Goal: Register for event/course

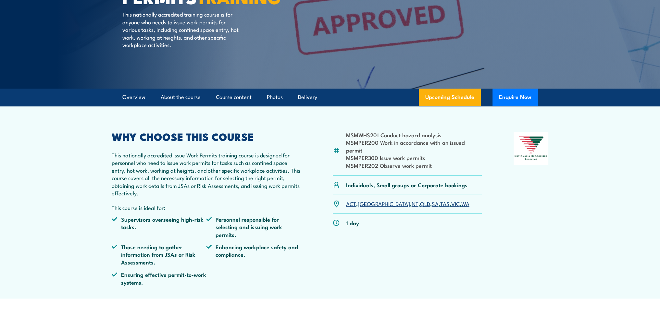
click at [432, 200] on link "SA" at bounding box center [435, 204] width 7 height 8
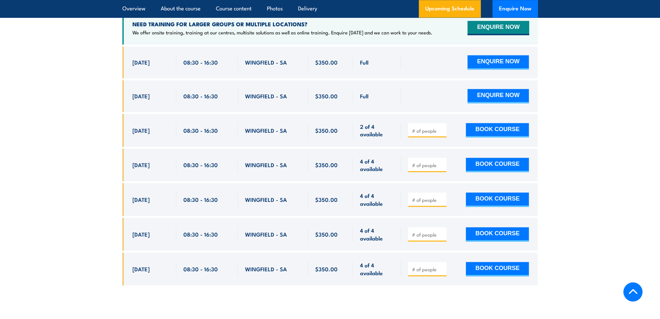
scroll to position [1156, 0]
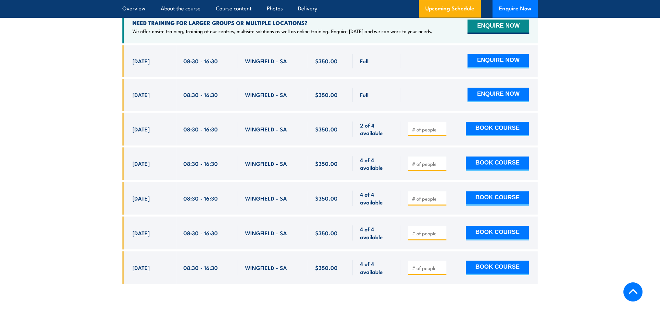
click at [617, 165] on section "UPCOMING SCHEDULE FOR - "Issue work permits Training" 22/09/2025 21/03/2026" at bounding box center [330, 119] width 660 height 349
click at [639, 116] on section "UPCOMING SCHEDULE FOR - "Issue work permits Training" 22/09/2025 21/03/2026" at bounding box center [330, 119] width 660 height 349
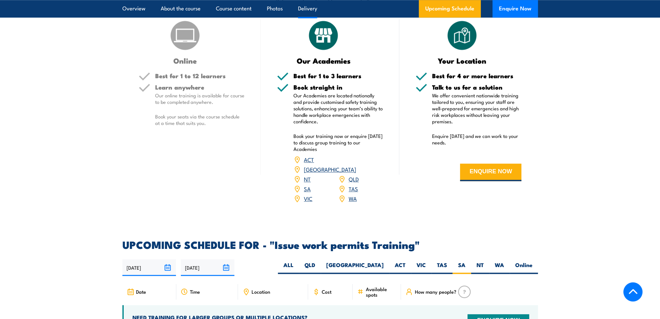
scroll to position [863, 0]
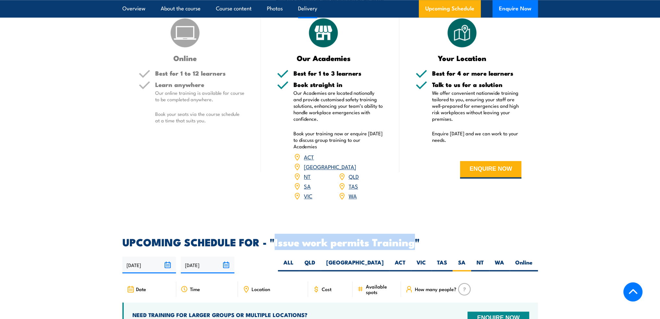
drag, startPoint x: 415, startPoint y: 235, endPoint x: 275, endPoint y: 234, distance: 139.3
click at [275, 237] on h2 "UPCOMING SCHEDULE FOR - "Issue work permits Training"" at bounding box center [329, 241] width 415 height 9
copy h2 "Issue work permits Training"
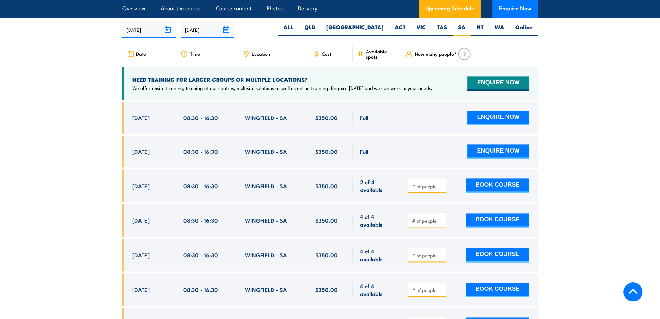
scroll to position [1123, 0]
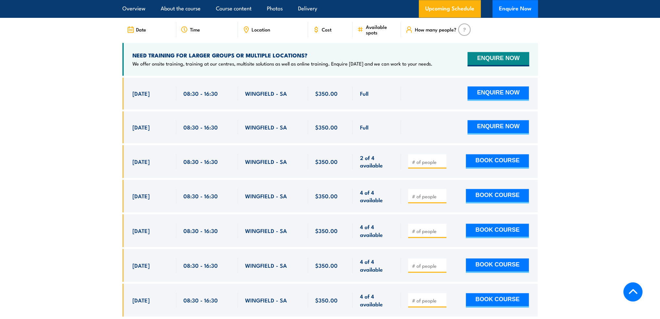
click at [412, 158] on span at bounding box center [427, 161] width 34 height 7
click at [418, 159] on input "number" at bounding box center [428, 162] width 32 height 6
type input "1"
click at [440, 159] on input "1" at bounding box center [428, 162] width 32 height 6
click at [475, 154] on button "BOOK COURSE" at bounding box center [497, 161] width 63 height 14
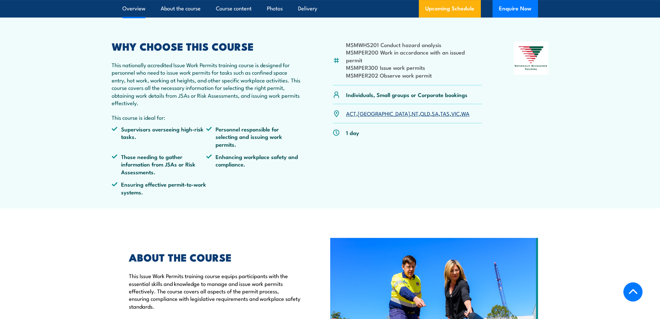
scroll to position [227, 0]
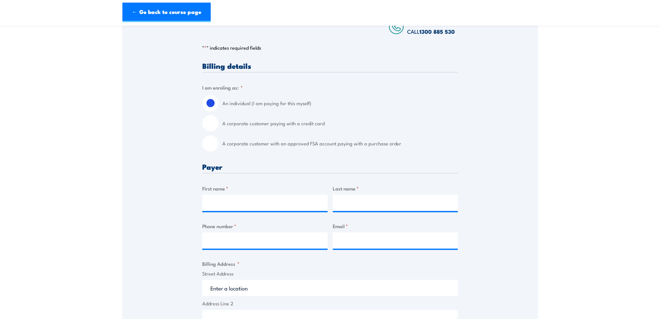
scroll to position [130, 0]
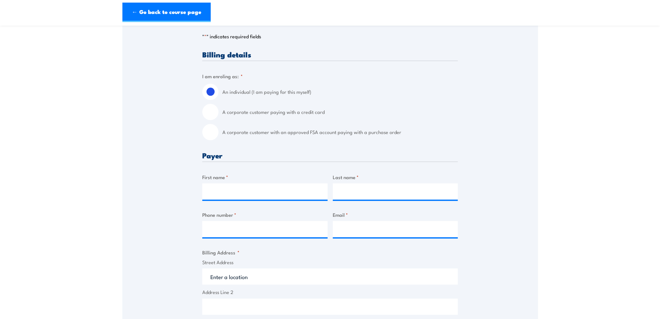
click at [213, 114] on input "A corporate customer paying with a credit card" at bounding box center [210, 112] width 16 height 16
radio input "true"
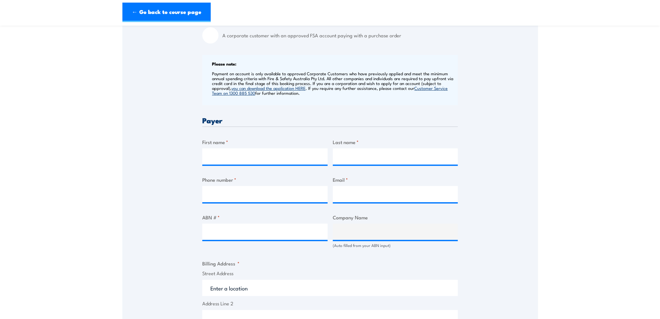
scroll to position [227, 0]
click at [238, 153] on input "First name *" at bounding box center [264, 156] width 125 height 16
type input "Ryan"
type input "Vistoli"
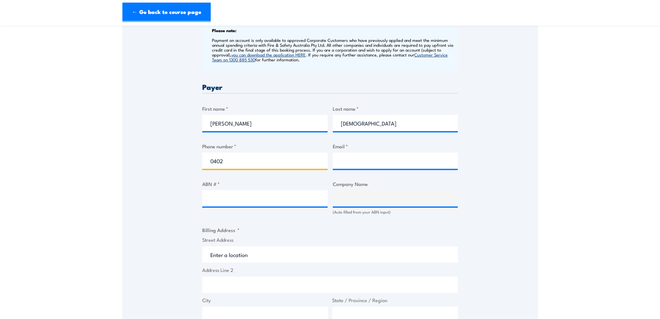
scroll to position [162, 0]
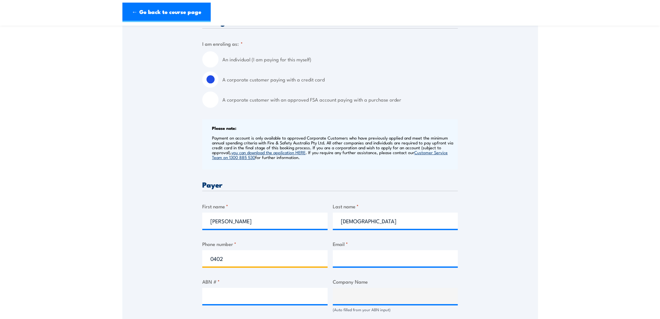
type input "0402"
click at [213, 58] on input "An individual (I am paying for this myself)" at bounding box center [210, 59] width 16 height 16
radio input "true"
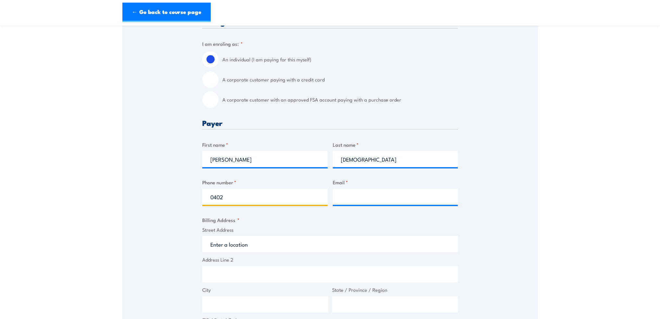
click at [280, 197] on input "0402" at bounding box center [264, 197] width 125 height 16
type input "0402598320"
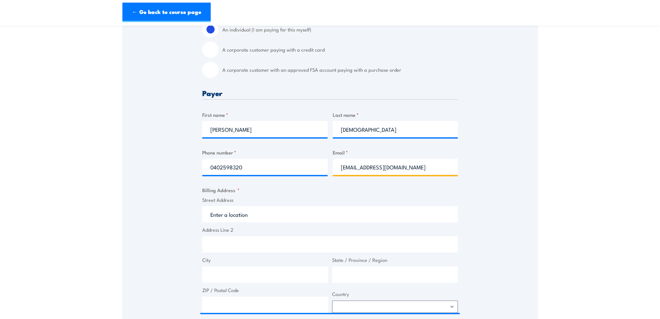
scroll to position [227, 0]
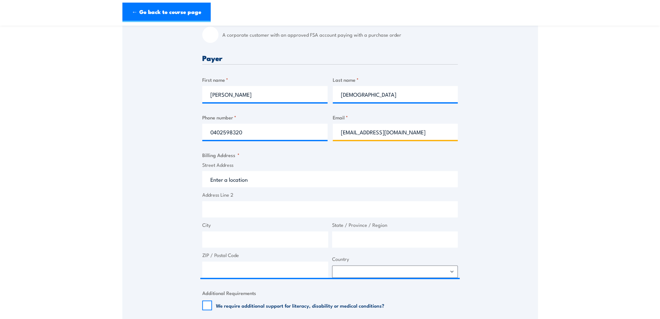
type input "rvistoli@csr.com.au"
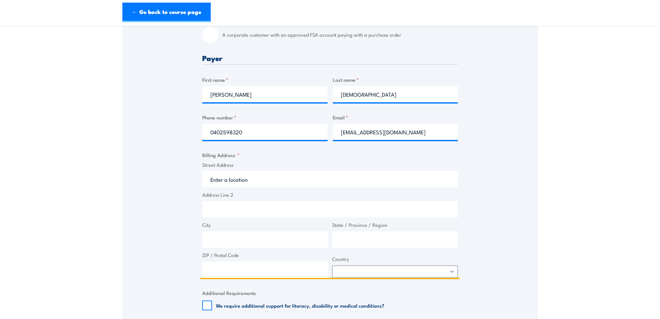
click at [265, 181] on input "Street Address" at bounding box center [329, 179] width 255 height 16
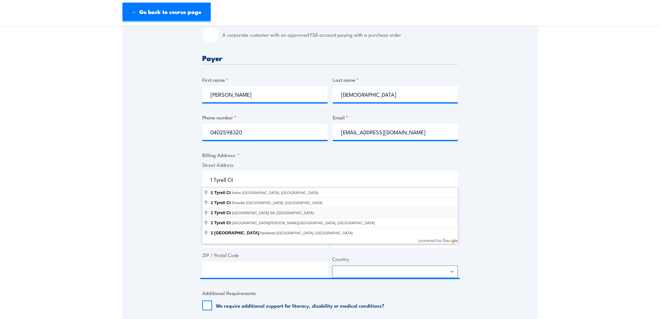
type input "1 Tyrell Ct, Mawson Lakes SA, Australia"
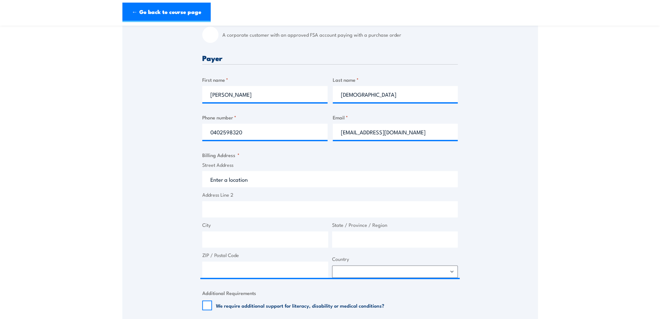
type input "1 Tyrell Ct"
type input "Mawson Lakes"
type input "South Australia"
type input "5095"
select select "Australia"
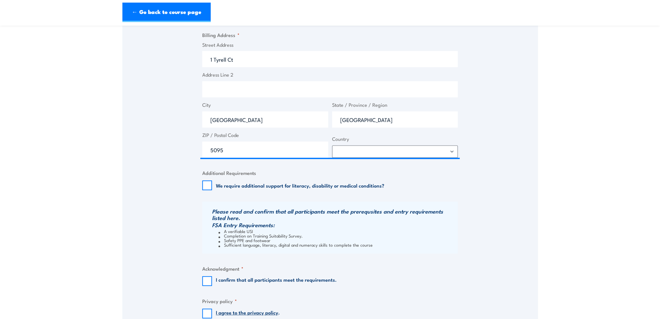
scroll to position [390, 0]
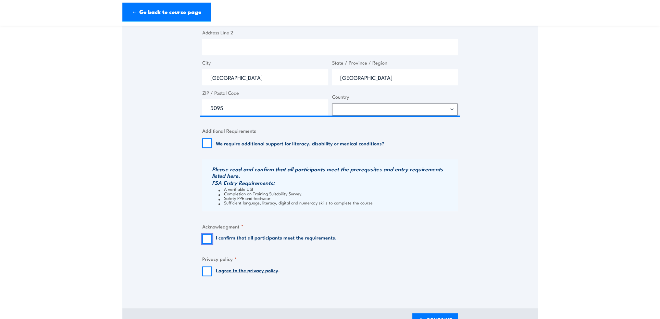
click at [208, 239] on input "I confirm that all participants meet the requirements." at bounding box center [207, 239] width 10 height 10
checkbox input "true"
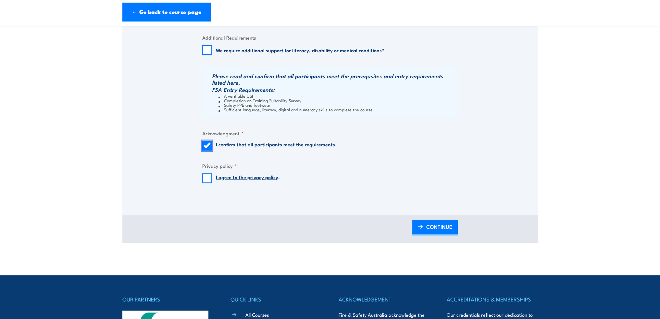
scroll to position [487, 0]
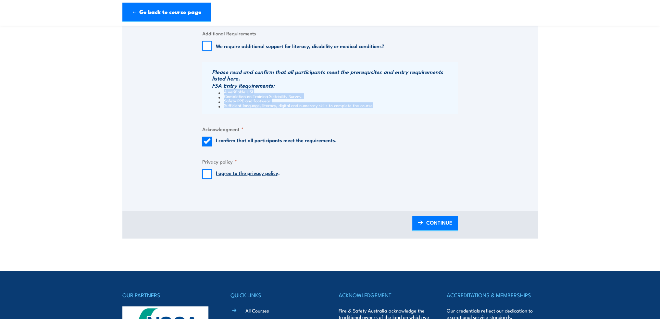
drag, startPoint x: 225, startPoint y: 92, endPoint x: 387, endPoint y: 110, distance: 163.0
click at [386, 110] on div "Please read and confirm that all participants meet the prerequsites and entry r…" at bounding box center [329, 88] width 255 height 52
click at [387, 110] on div "Please read and confirm that all participants meet the prerequsites and entry r…" at bounding box center [329, 88] width 255 height 52
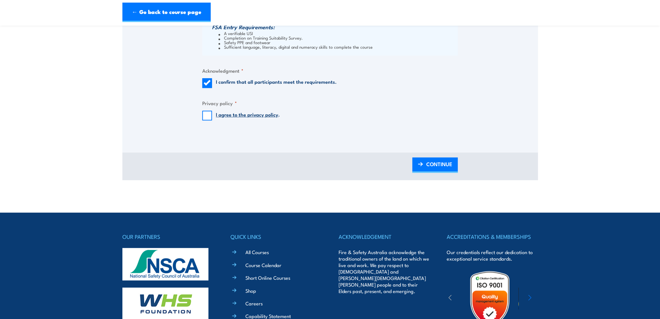
scroll to position [552, 0]
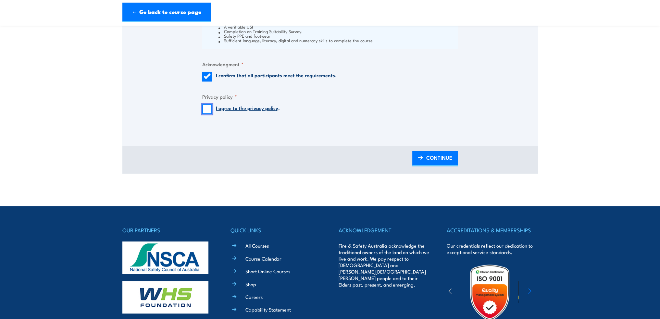
click at [206, 111] on input "I agree to the privacy policy ." at bounding box center [207, 109] width 10 height 10
checkbox input "true"
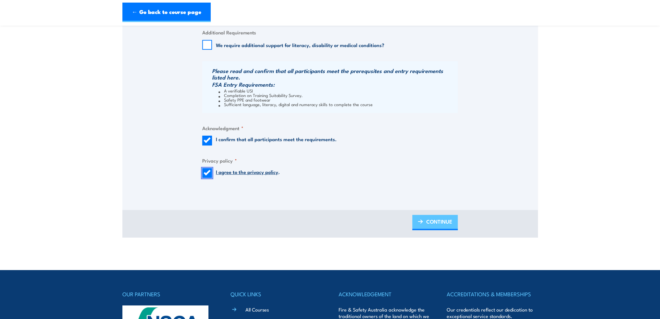
scroll to position [487, 0]
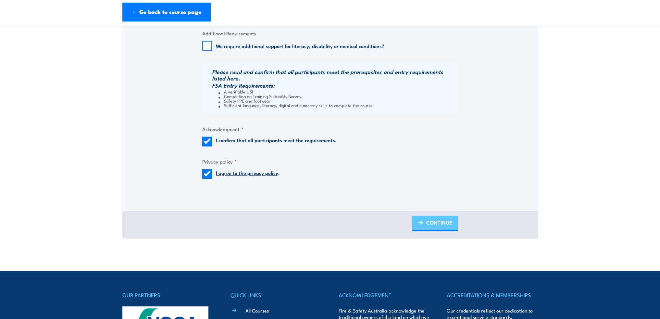
drag, startPoint x: 436, startPoint y: 227, endPoint x: 454, endPoint y: 228, distance: 18.5
click at [436, 227] on span "CONTINUE" at bounding box center [439, 222] width 26 height 17
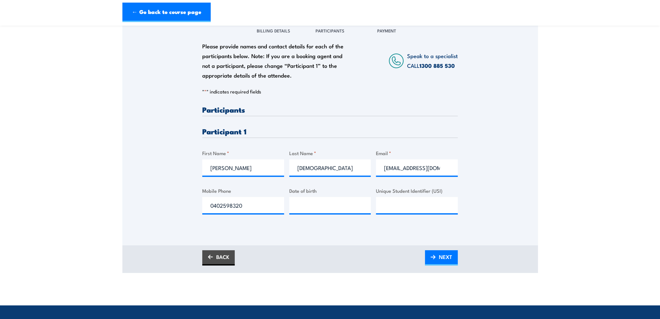
scroll to position [97, 0]
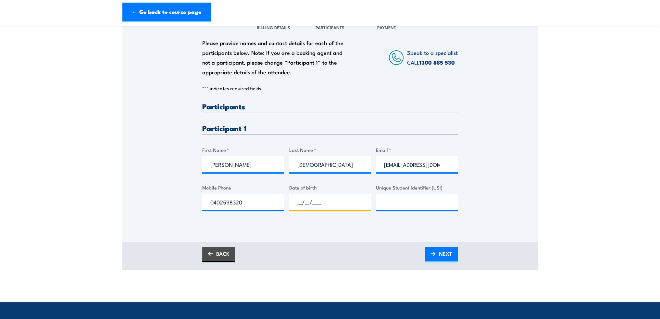
click at [315, 204] on input "__/__/____" at bounding box center [330, 202] width 82 height 16
type input "15/08/1985"
click at [410, 204] on input "Unique Student Identifier (USI)" at bounding box center [417, 202] width 82 height 16
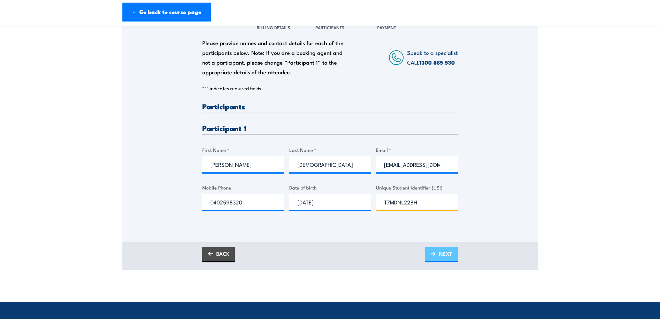
type input "T7MDNL228H"
click at [439, 253] on span "NEXT" at bounding box center [445, 253] width 13 height 17
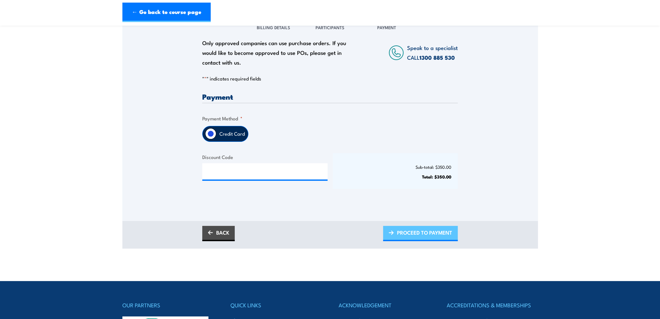
click at [410, 232] on span "PROCEED TO PAYMENT" at bounding box center [424, 232] width 55 height 17
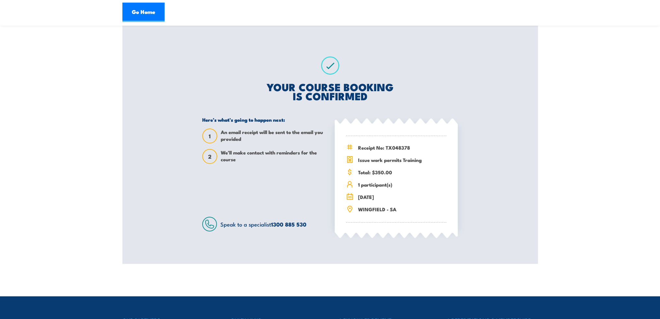
scroll to position [97, 0]
